Goal: Use online tool/utility: Utilize a website feature to perform a specific function

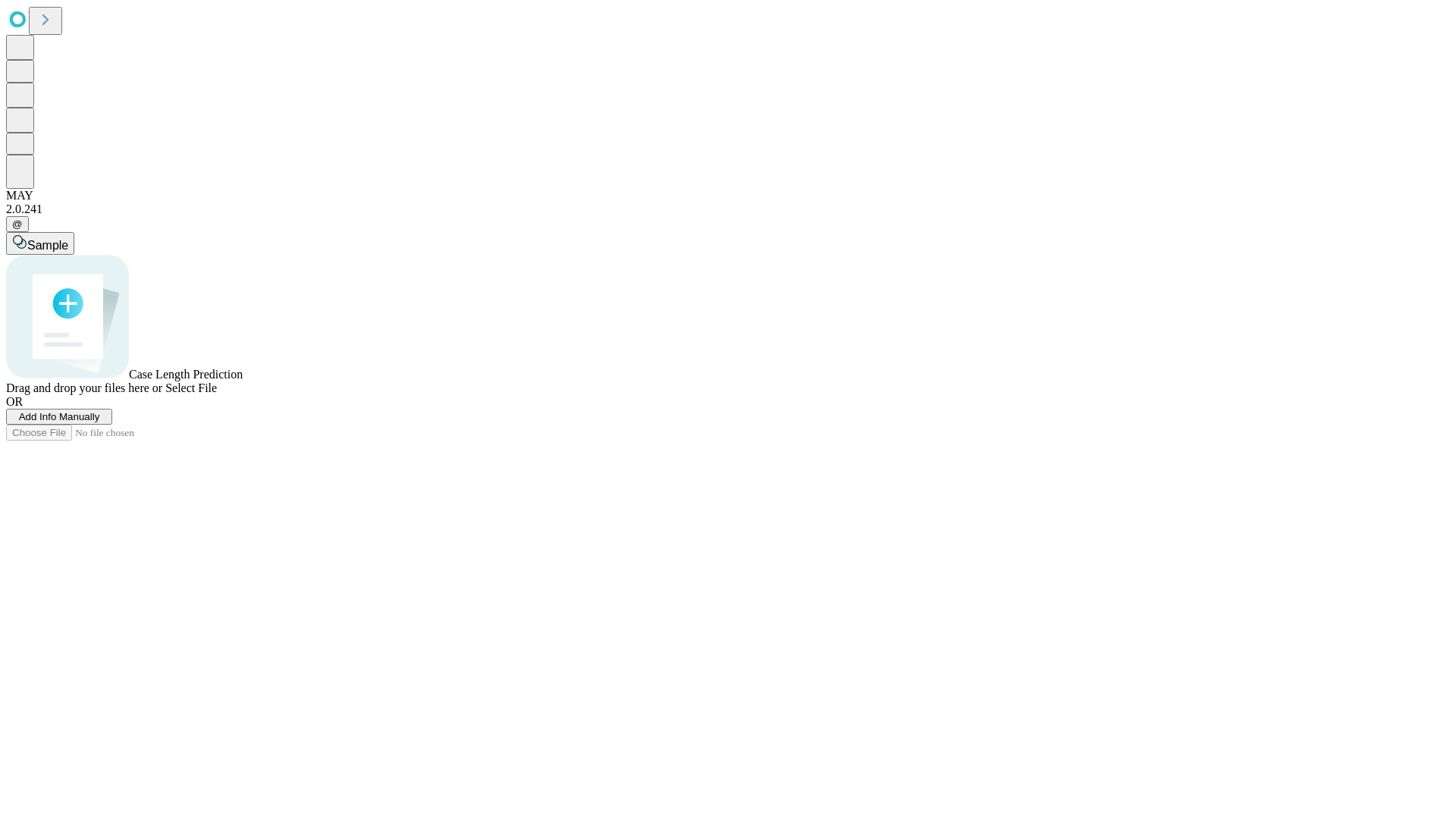
click at [100, 422] on span "Add Info Manually" at bounding box center [58, 417] width 81 height 12
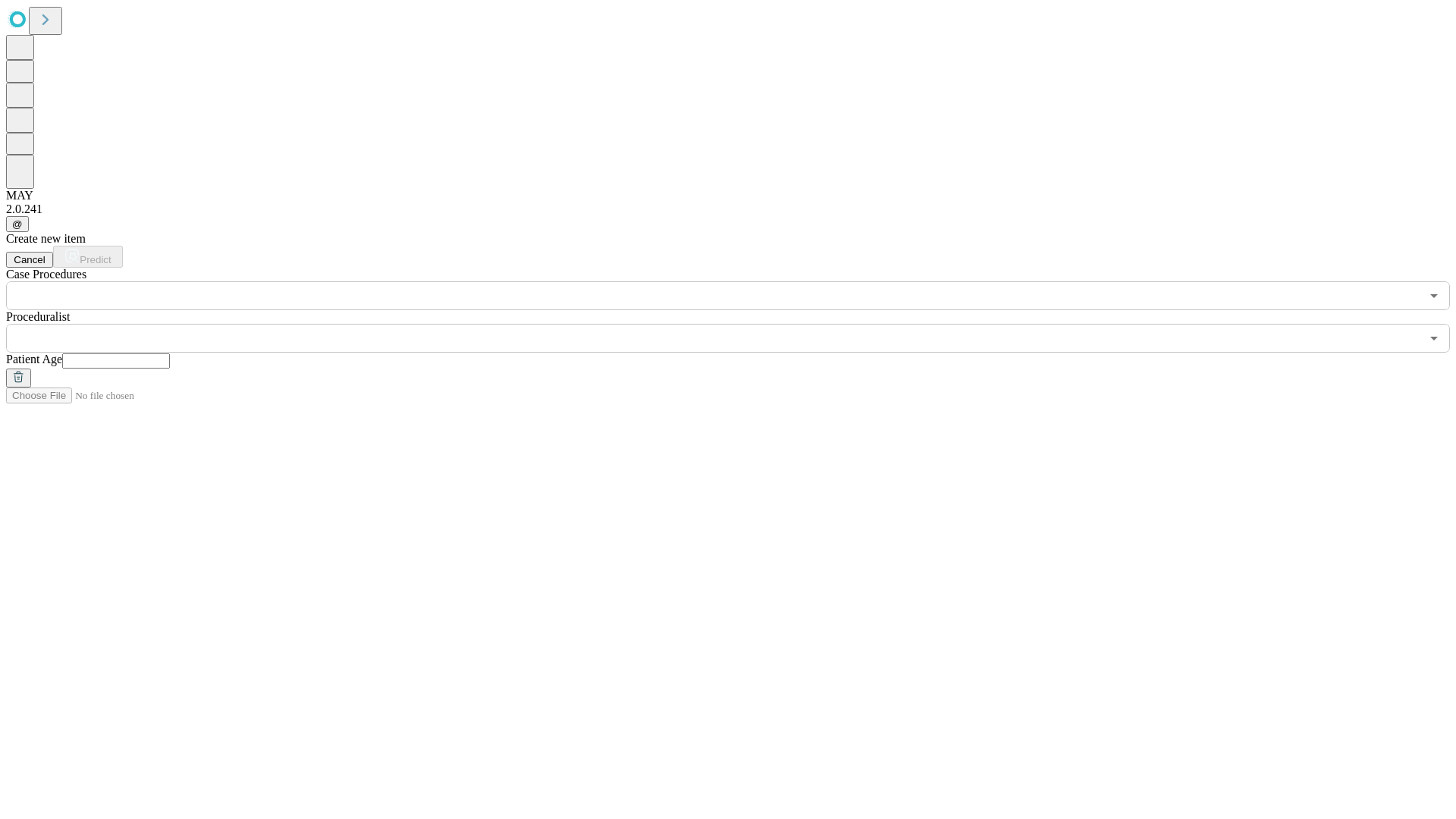
click at [170, 354] on input "text" at bounding box center [116, 362] width 107 height 16
type input "**"
click at [739, 324] on input "text" at bounding box center [712, 338] width 1414 height 29
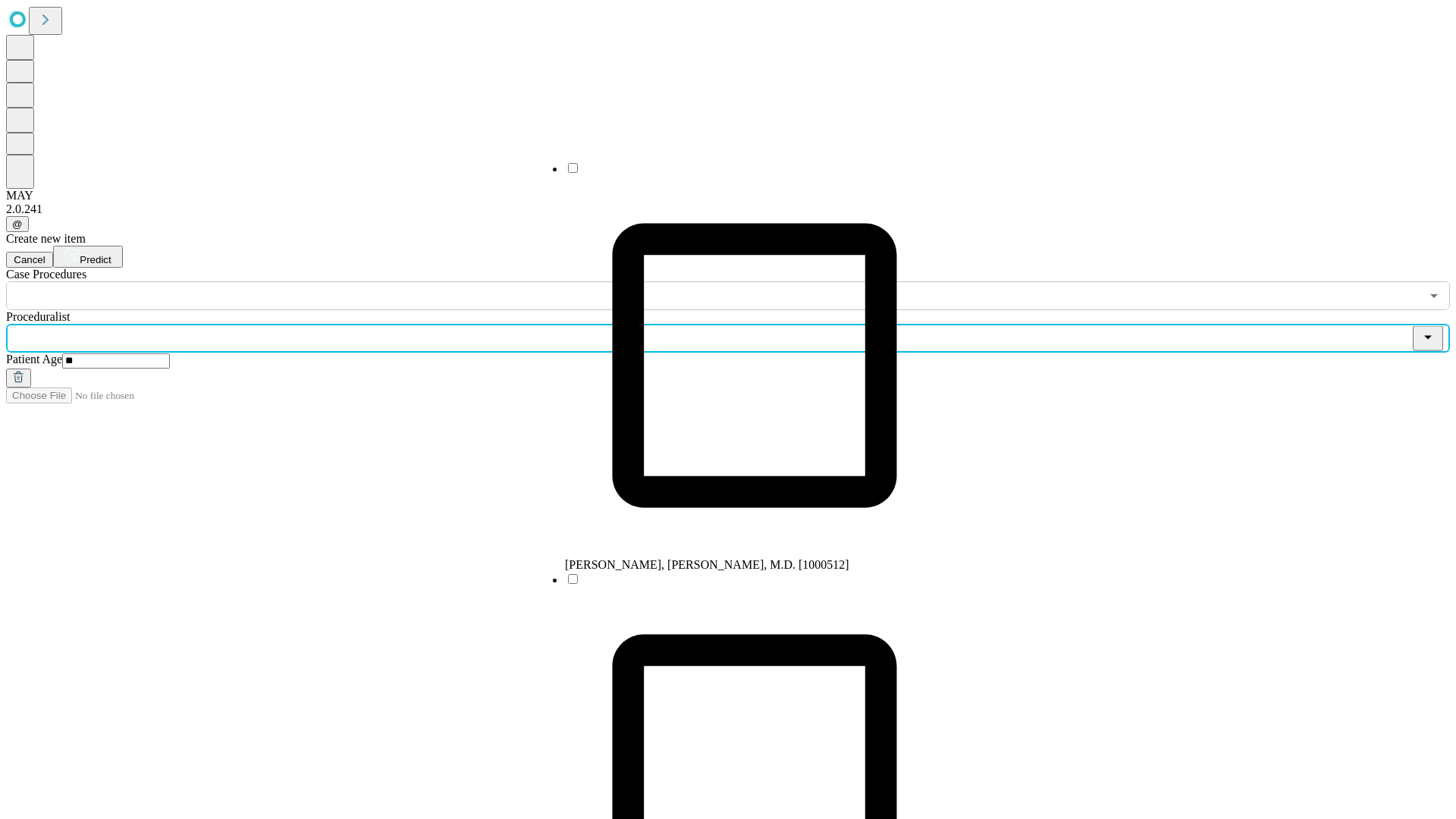
click at [740, 174] on li "[PERSON_NAME], [PERSON_NAME], M.D. [1000512]" at bounding box center [754, 367] width 379 height 411
click at [319, 282] on input "text" at bounding box center [712, 296] width 1414 height 29
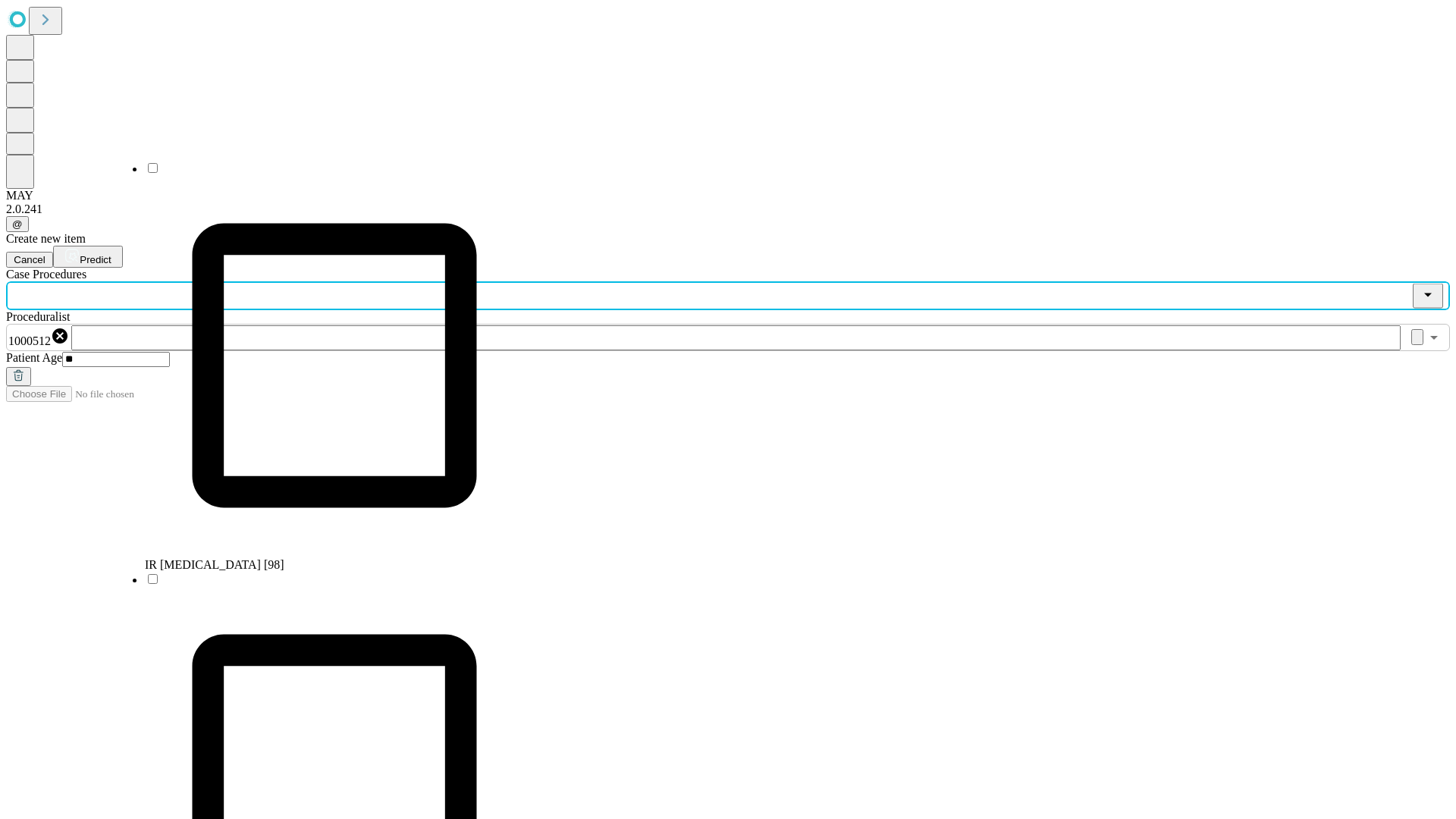
click at [320, 174] on li "IR [MEDICAL_DATA] [98]" at bounding box center [334, 367] width 379 height 411
click at [111, 254] on span "Predict" at bounding box center [96, 260] width 31 height 12
